Goal: Transaction & Acquisition: Purchase product/service

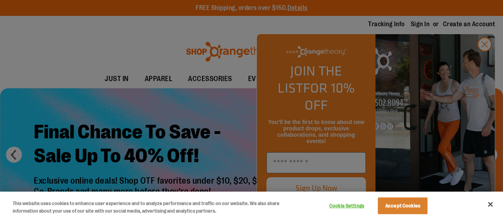
click at [485, 61] on div at bounding box center [251, 109] width 503 height 219
click at [491, 201] on button "Close" at bounding box center [489, 204] width 17 height 17
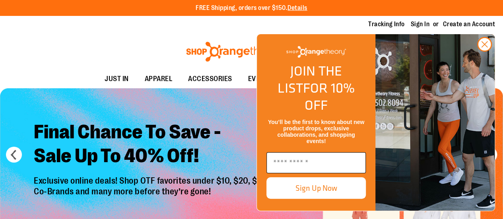
click at [301, 159] on input "Enter email" at bounding box center [315, 162] width 99 height 21
type input "**********"
click at [331, 198] on button "Sign Up Now" at bounding box center [315, 187] width 99 height 21
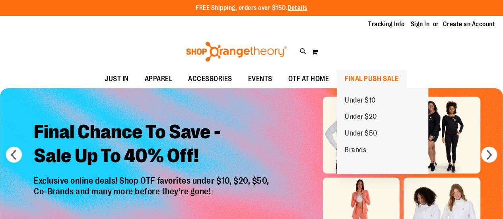
click at [372, 76] on span "FINAL PUSH SALE" at bounding box center [372, 79] width 54 height 18
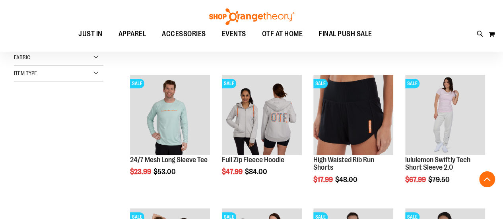
scroll to position [138, 0]
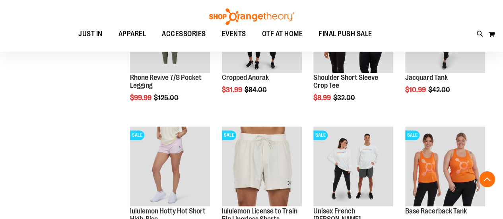
scroll to position [526, 0]
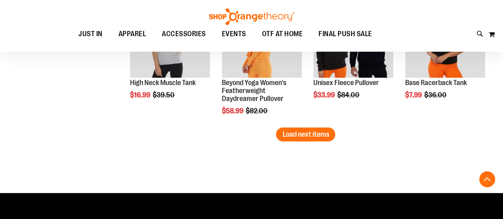
scroll to position [1145, 0]
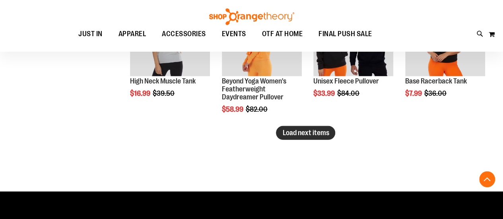
click at [294, 132] on span "Load next items" at bounding box center [305, 133] width 46 height 8
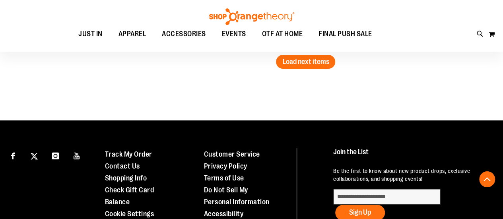
scroll to position [1617, 0]
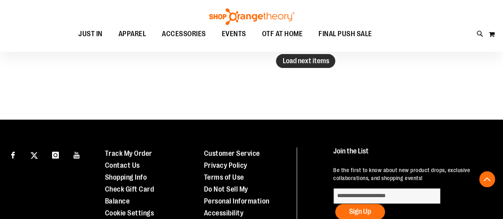
click at [325, 60] on span "Load next items" at bounding box center [305, 61] width 46 height 8
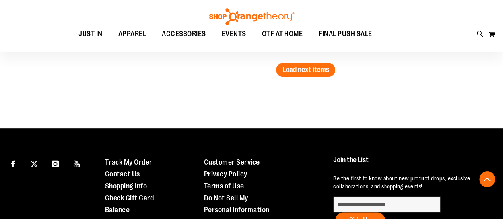
scroll to position [2012, 0]
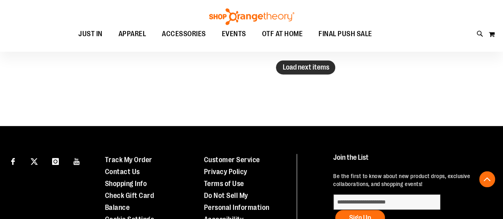
click at [288, 64] on span "Load next items" at bounding box center [305, 67] width 46 height 8
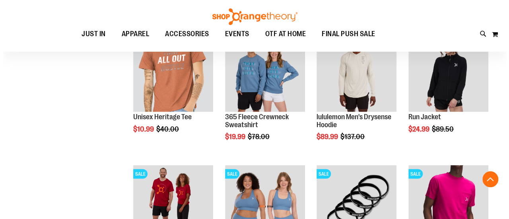
scroll to position [2179, 0]
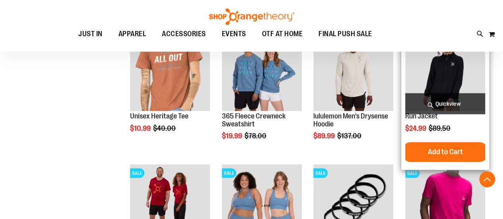
click at [429, 105] on span "Quickview" at bounding box center [445, 103] width 80 height 21
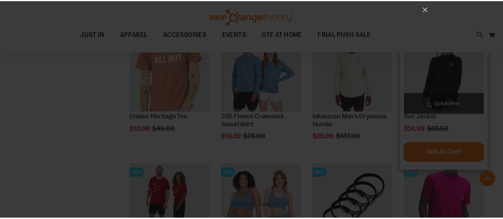
scroll to position [0, 0]
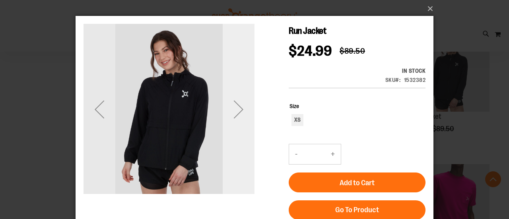
click at [240, 109] on div "Next" at bounding box center [239, 109] width 32 height 32
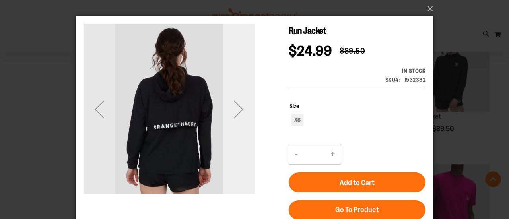
click at [240, 109] on div "Next" at bounding box center [239, 109] width 32 height 32
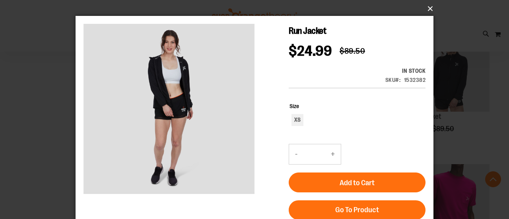
click at [430, 8] on button "×" at bounding box center [257, 8] width 358 height 17
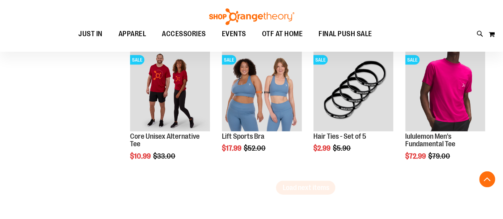
scroll to position [2291, 0]
click at [316, 189] on span "Load next items" at bounding box center [305, 188] width 46 height 8
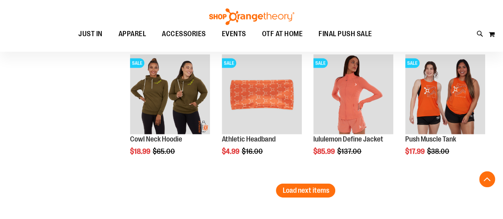
scroll to position [2689, 0]
click at [317, 192] on span "Load next items" at bounding box center [305, 190] width 46 height 8
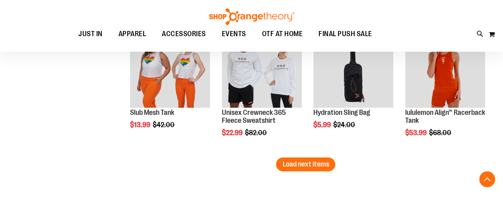
scroll to position [3116, 0]
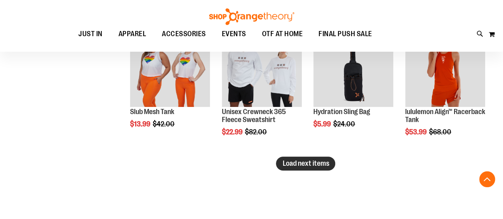
click at [318, 167] on span "Load next items" at bounding box center [305, 163] width 46 height 8
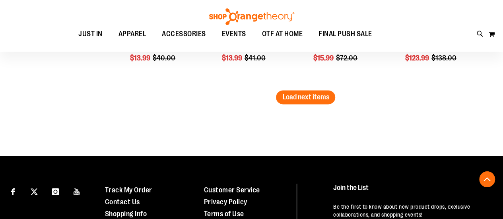
scroll to position [3603, 0]
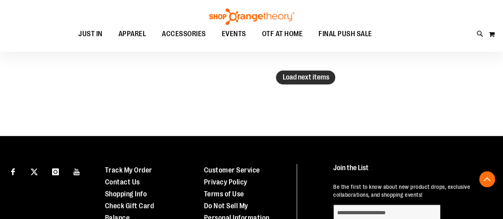
click at [287, 76] on span "Load next items" at bounding box center [305, 77] width 46 height 8
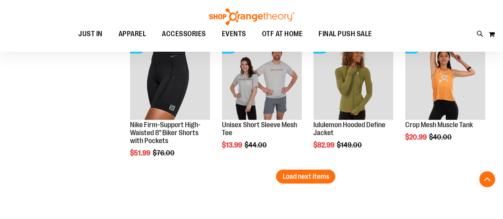
scroll to position [3906, 0]
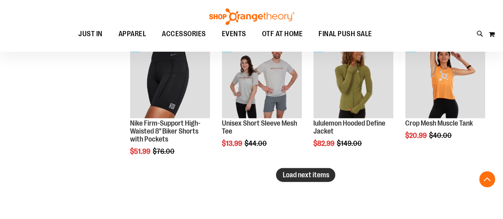
click at [311, 179] on button "Load next items" at bounding box center [305, 175] width 59 height 14
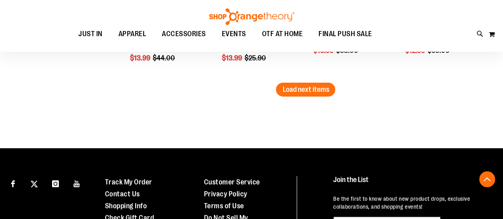
scroll to position [4393, 0]
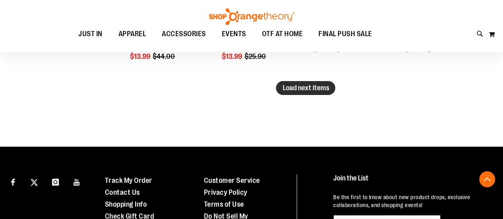
click at [331, 91] on button "Load next items" at bounding box center [305, 88] width 59 height 14
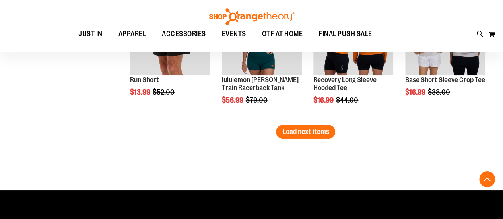
scroll to position [4750, 0]
click at [321, 132] on span "Load next items" at bounding box center [305, 132] width 46 height 8
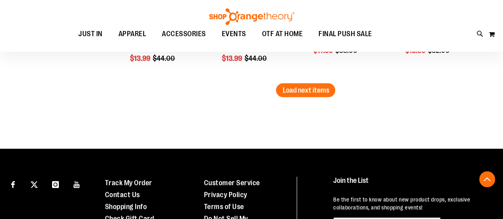
scroll to position [5192, 0]
click at [302, 85] on button "Load next items" at bounding box center [305, 90] width 59 height 14
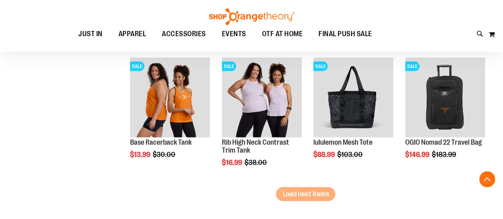
scroll to position [5496, 0]
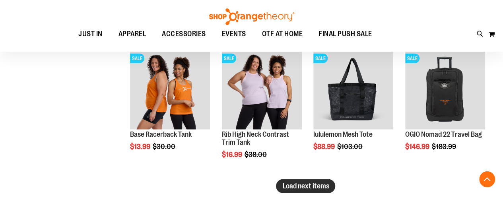
click at [312, 182] on span "Load next items" at bounding box center [305, 186] width 46 height 8
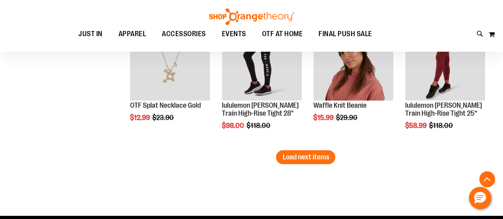
scroll to position [5926, 0]
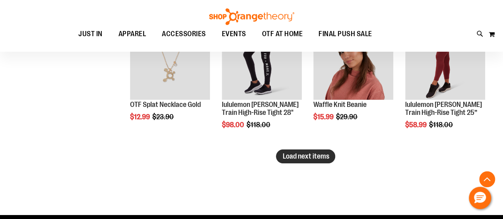
click at [306, 161] on button "Load next items" at bounding box center [305, 156] width 59 height 14
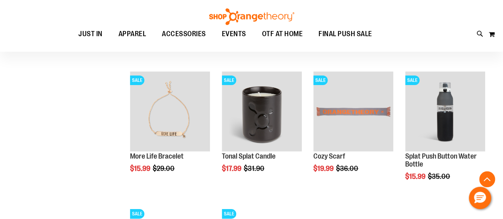
scroll to position [6009, 0]
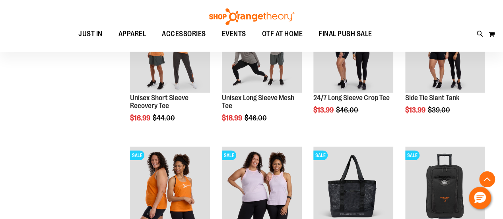
scroll to position [5278, 0]
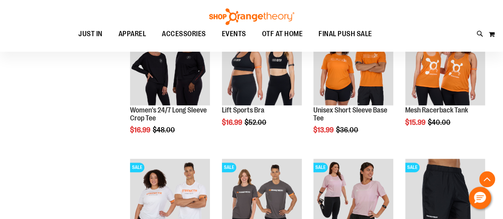
scroll to position [4849, 0]
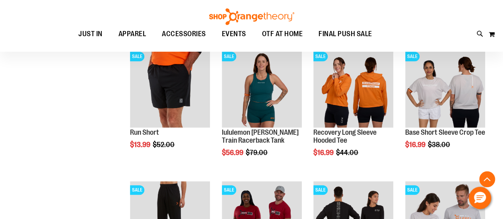
scroll to position [4533, 0]
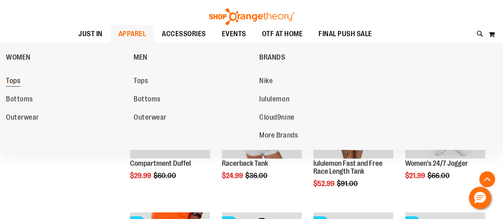
click at [14, 84] on span "Tops" at bounding box center [13, 82] width 14 height 10
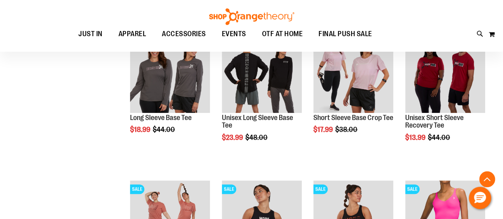
scroll to position [277, 0]
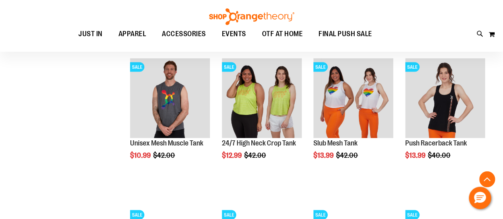
scroll to position [698, 0]
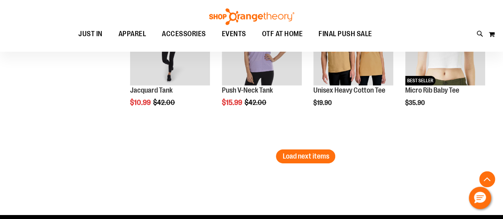
scroll to position [1340, 0]
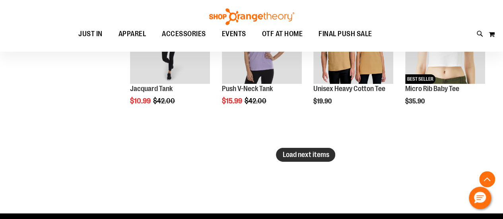
click at [300, 156] on span "Load next items" at bounding box center [305, 155] width 46 height 8
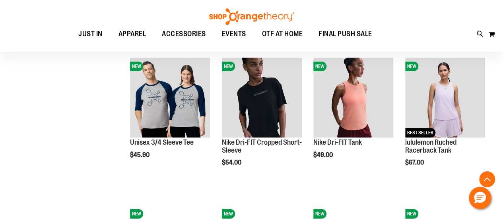
scroll to position [1435, 0]
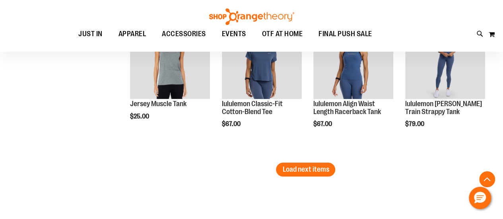
scroll to position [1793, 0]
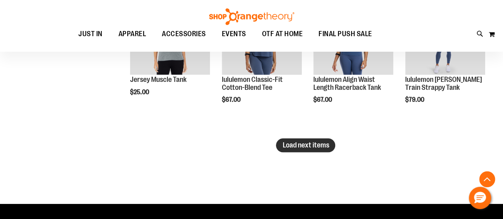
click at [300, 143] on span "Load next items" at bounding box center [305, 145] width 46 height 8
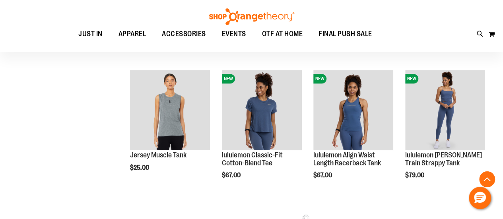
scroll to position [1710, 0]
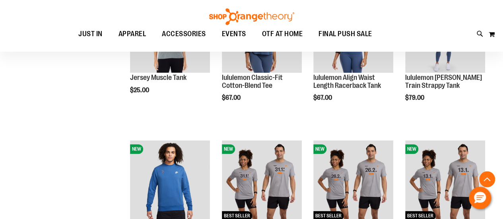
scroll to position [1796, 0]
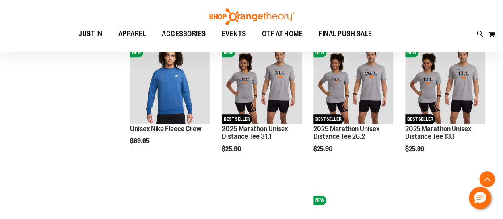
scroll to position [1891, 0]
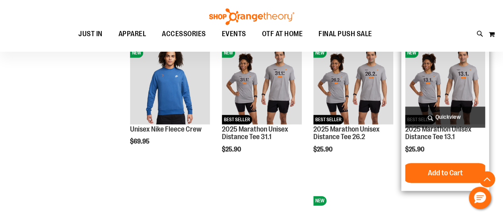
click at [416, 96] on img "product" at bounding box center [445, 84] width 80 height 80
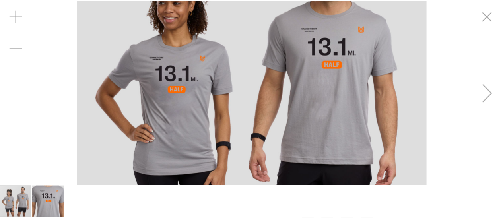
scroll to position [118, 0]
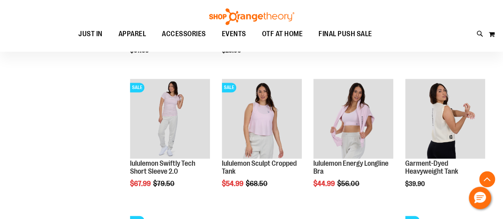
scroll to position [552, 0]
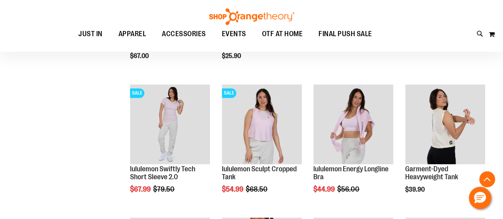
scroll to position [533, 0]
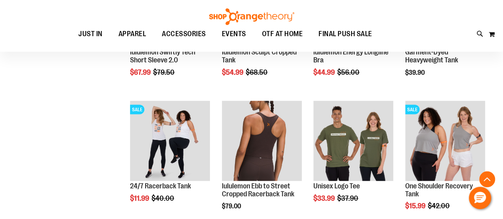
scroll to position [660, 0]
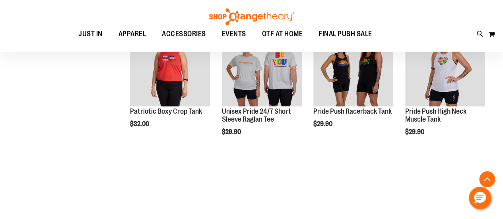
scroll to position [1135, 0]
click at [315, 162] on span "Load next items" at bounding box center [305, 163] width 46 height 8
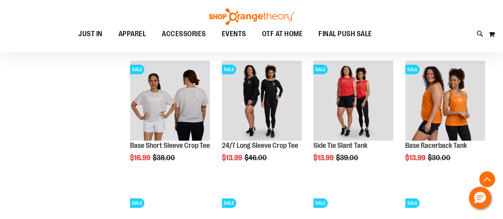
scroll to position [1247, 0]
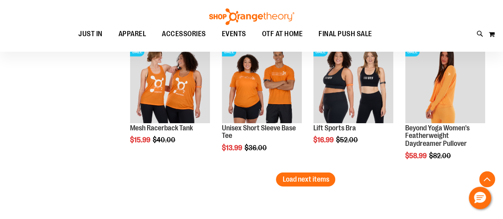
scroll to position [1528, 0]
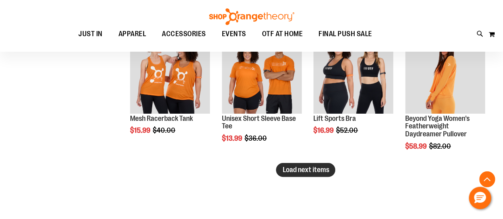
click at [313, 166] on span "Load next items" at bounding box center [305, 170] width 46 height 8
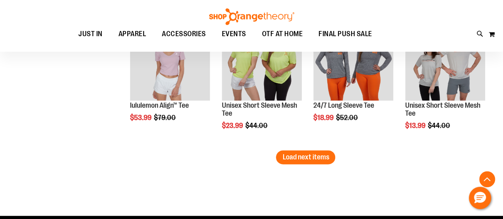
scroll to position [1942, 0]
click at [310, 155] on span "Load next items" at bounding box center [305, 157] width 46 height 8
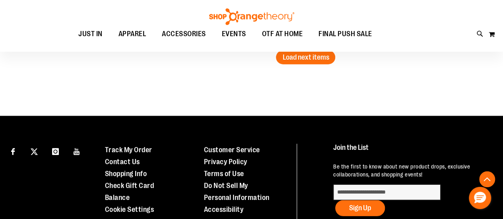
scroll to position [2442, 0]
click at [310, 58] on span "Load next items" at bounding box center [305, 57] width 46 height 8
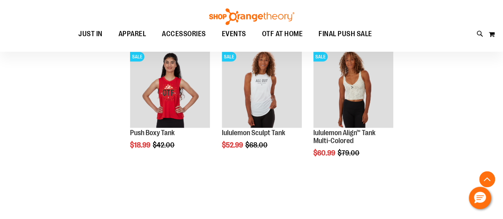
scroll to position [2595, 0]
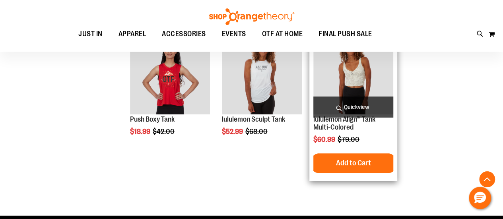
click at [358, 64] on img "product" at bounding box center [353, 75] width 80 height 80
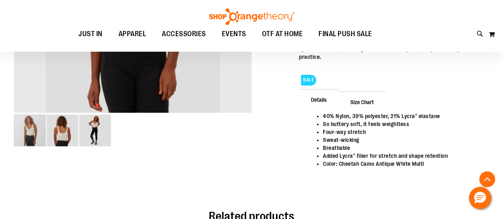
scroll to position [156, 0]
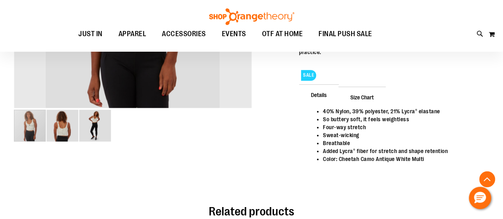
click at [21, 114] on div "carousel" at bounding box center [30, 126] width 32 height 32
click at [79, 127] on img "image 3 of 3" at bounding box center [95, 126] width 32 height 32
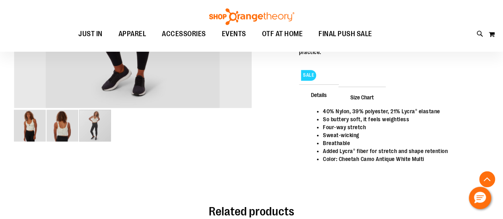
click at [106, 130] on div "carousel" at bounding box center [95, 126] width 32 height 32
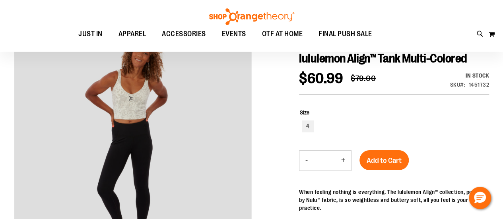
scroll to position [138, 0]
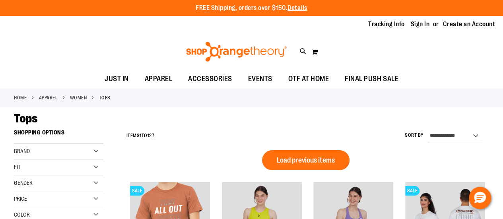
scroll to position [281, 0]
